Goal: Information Seeking & Learning: Check status

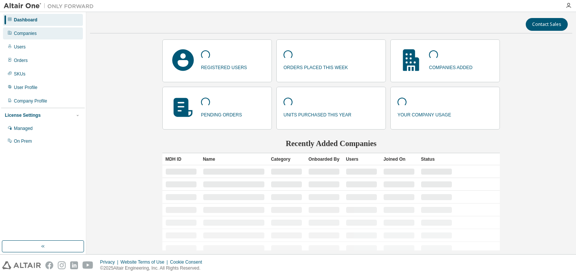
click at [27, 33] on div "Companies" at bounding box center [25, 33] width 23 height 6
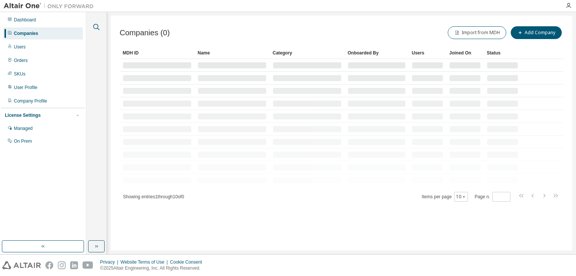
click at [98, 29] on icon "button" at bounding box center [96, 27] width 9 height 9
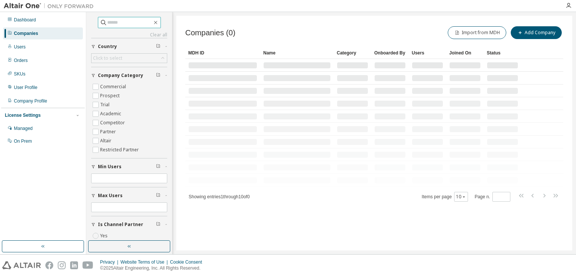
click at [132, 25] on input "text" at bounding box center [129, 23] width 45 height 8
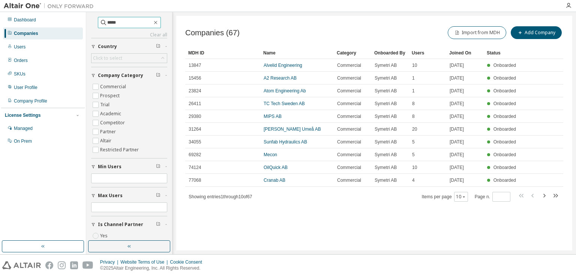
type input "*****"
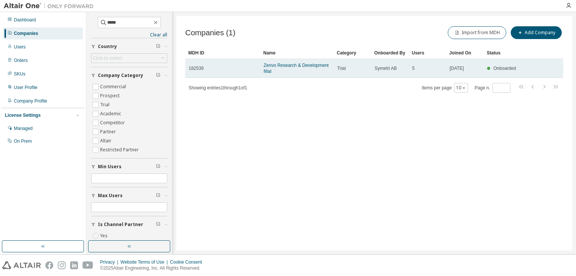
click at [291, 62] on td "Zenvo Research & Development filial" at bounding box center [297, 68] width 74 height 19
click at [277, 66] on link "Zenvo Research & Development filial" at bounding box center [296, 68] width 65 height 11
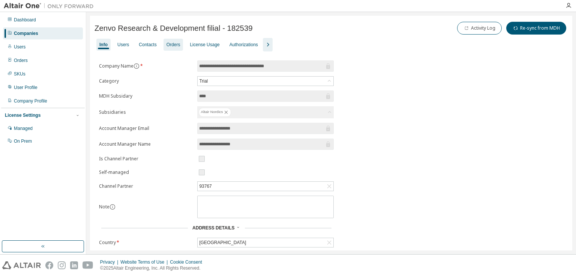
click at [168, 43] on div "Orders" at bounding box center [174, 45] width 14 height 6
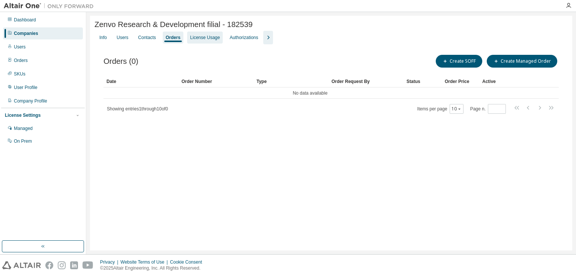
click at [201, 41] on div "License Usage" at bounding box center [205, 38] width 30 height 6
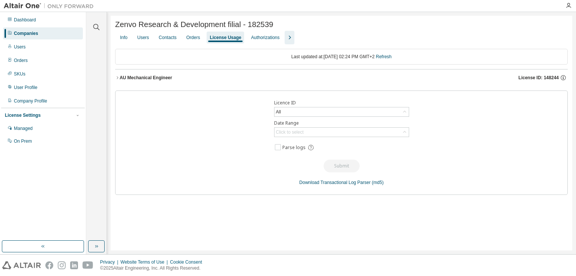
click at [136, 79] on div "AU Mechanical Engineer" at bounding box center [146, 78] width 53 height 6
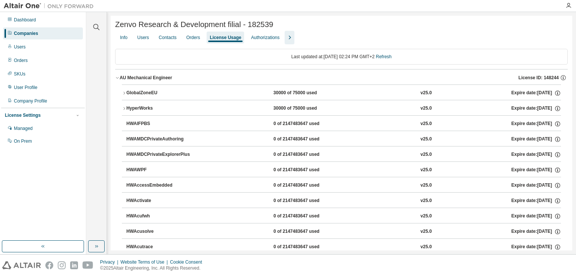
click at [132, 108] on div "HyperWorks" at bounding box center [160, 108] width 68 height 7
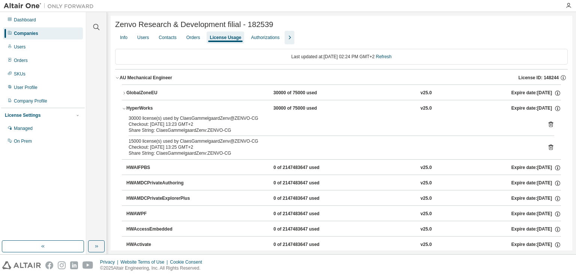
click at [132, 108] on div "HyperWorks" at bounding box center [160, 108] width 68 height 7
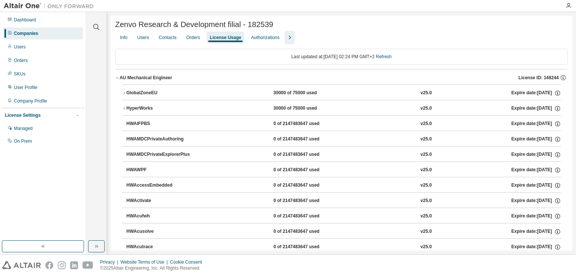
click at [135, 96] on div "GlobalZoneEU" at bounding box center [160, 93] width 68 height 7
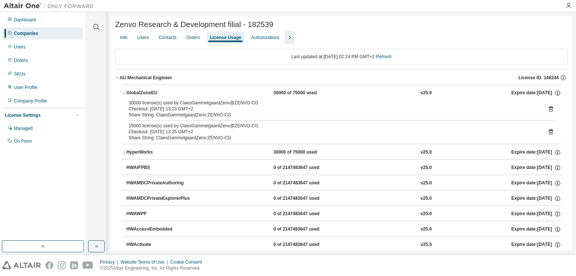
click at [135, 96] on div "GlobalZoneEU" at bounding box center [160, 93] width 68 height 7
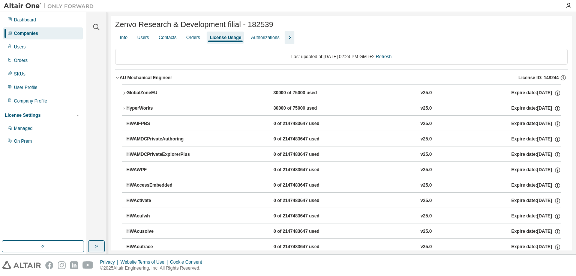
click at [99, 246] on icon "button" at bounding box center [96, 246] width 6 height 6
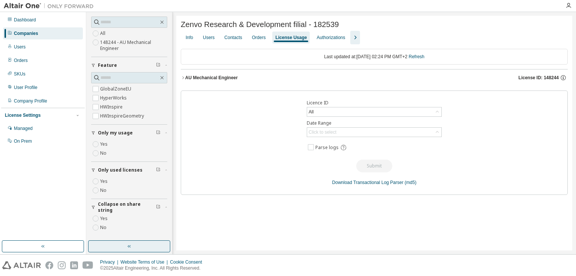
scroll to position [21, 0]
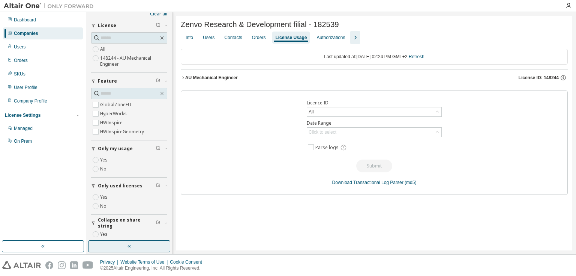
click at [209, 80] on div "AU Mechanical Engineer" at bounding box center [211, 78] width 53 height 6
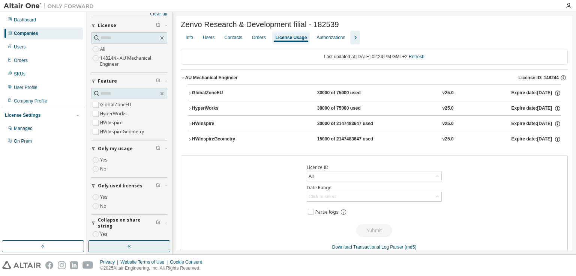
click at [208, 141] on div "HWInspireGeometry" at bounding box center [226, 139] width 68 height 7
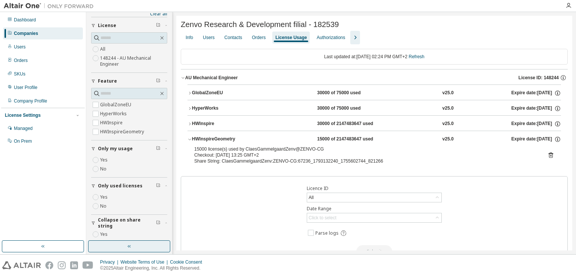
click at [205, 124] on div "HWInspire" at bounding box center [226, 123] width 68 height 7
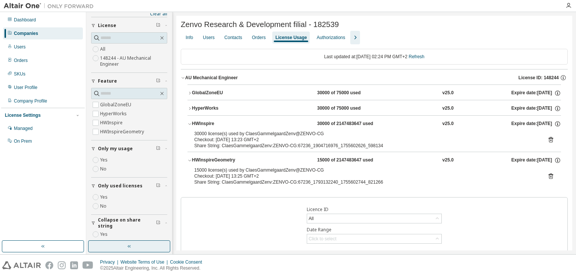
click at [205, 109] on div "HyperWorks" at bounding box center [226, 108] width 68 height 7
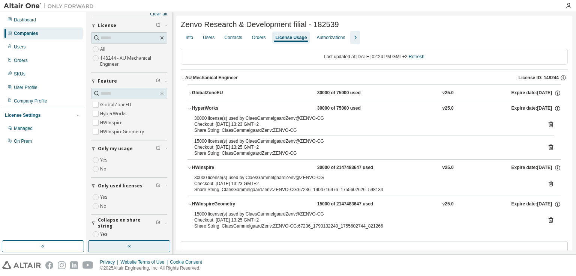
click at [205, 94] on div "GlobalZoneEU" at bounding box center [226, 93] width 68 height 7
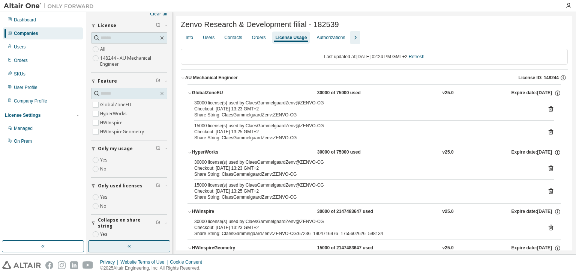
click at [205, 94] on div "GlobalZoneEU" at bounding box center [226, 93] width 68 height 7
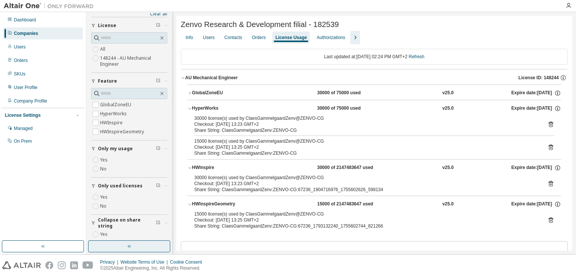
click at [206, 108] on div "HyperWorks" at bounding box center [226, 108] width 68 height 7
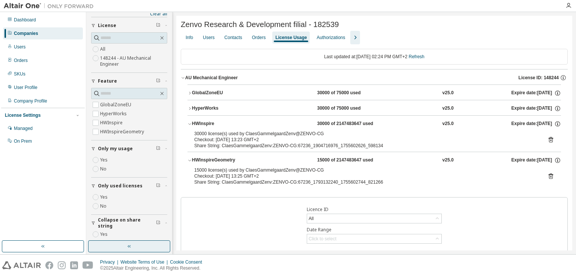
click at [206, 123] on div "HWInspire" at bounding box center [226, 123] width 68 height 7
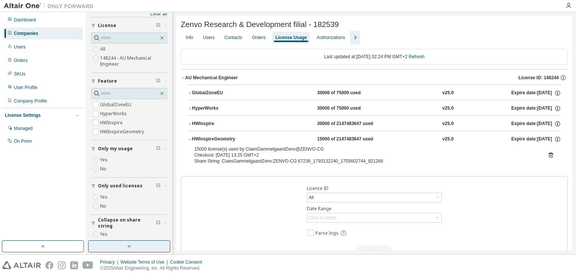
click at [213, 141] on div "HWInspireGeometry" at bounding box center [226, 139] width 68 height 7
